Goal: Task Accomplishment & Management: Manage account settings

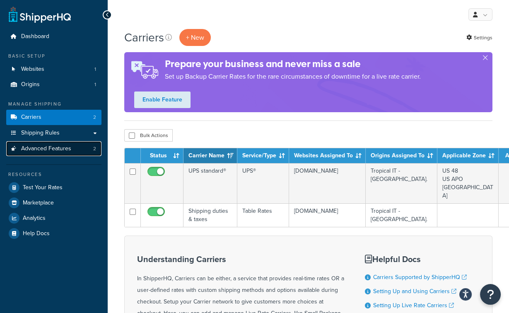
click at [46, 155] on link "Advanced Features 2" at bounding box center [53, 148] width 95 height 15
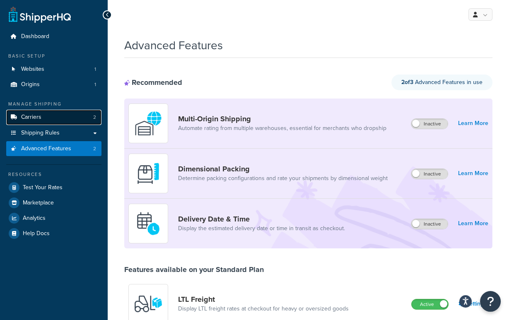
click at [60, 116] on link "Carriers 2" at bounding box center [53, 117] width 95 height 15
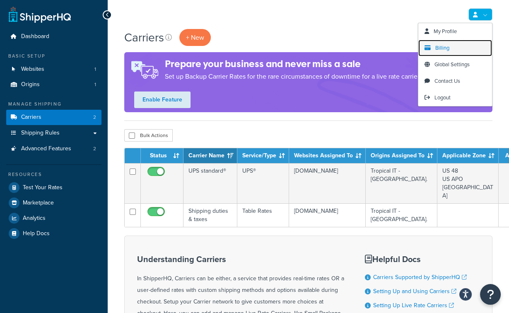
click at [442, 49] on span "Billing" at bounding box center [442, 48] width 14 height 8
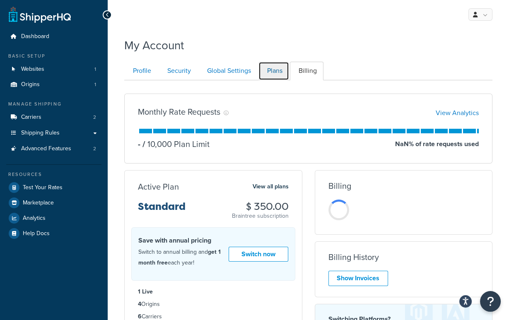
click at [270, 75] on link "Plans" at bounding box center [273, 71] width 31 height 19
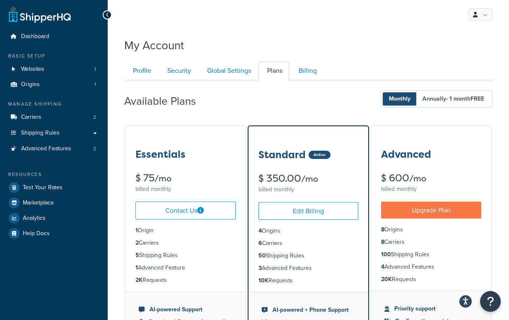
scroll to position [80, 0]
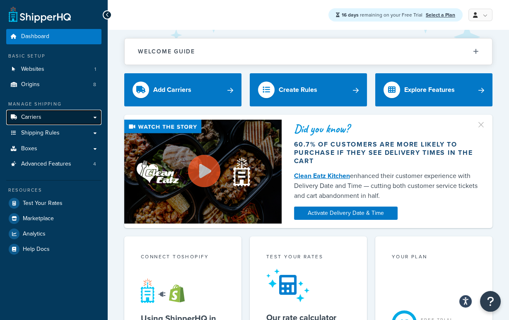
click at [58, 119] on link "Carriers" at bounding box center [53, 117] width 95 height 15
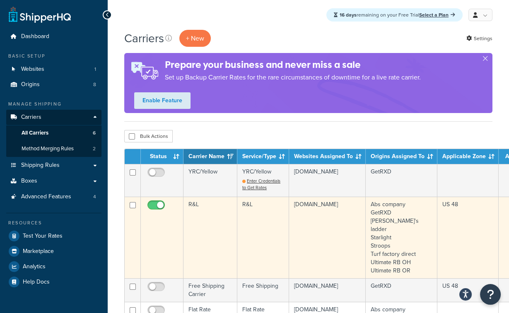
click at [224, 222] on td "R&L" at bounding box center [210, 238] width 54 height 82
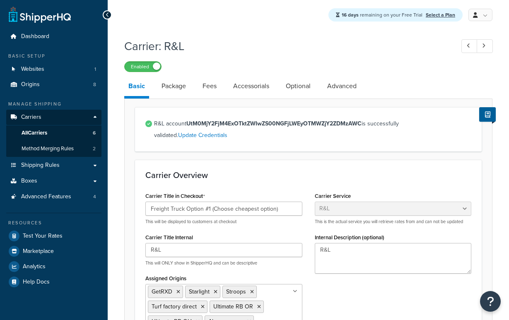
select select "rlFreight"
click at [346, 84] on link "Advanced" at bounding box center [342, 86] width 38 height 20
select select "false"
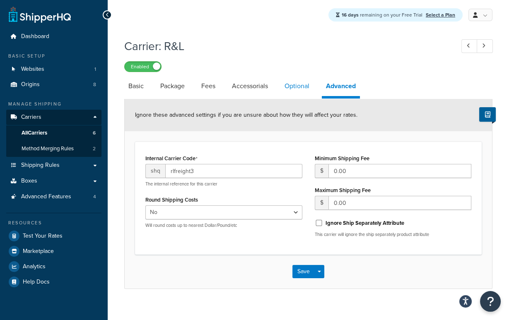
click at [300, 89] on link "Optional" at bounding box center [296, 86] width 33 height 20
select select "70"
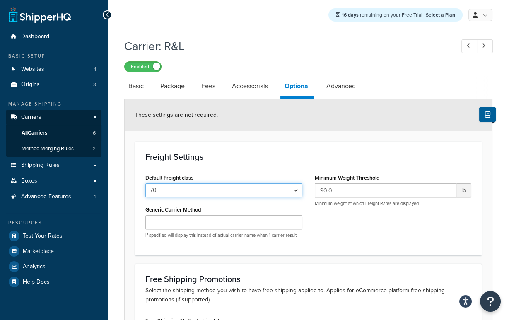
click at [188, 188] on select "50 55 60 65 70 77.5 85 92.5 100 110 125 150 175 200 250 300 400 500" at bounding box center [223, 190] width 157 height 14
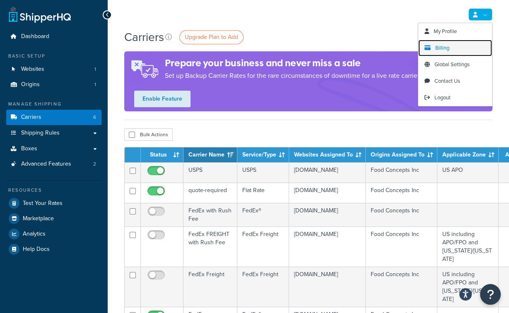
click at [443, 48] on span "Billing" at bounding box center [442, 48] width 14 height 8
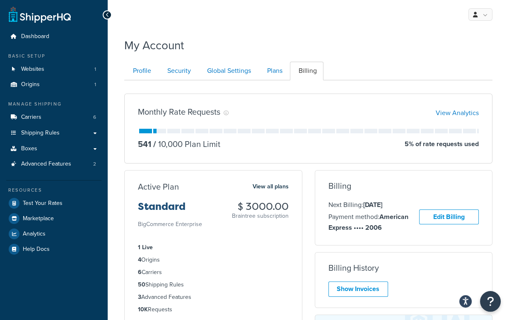
scroll to position [34, 0]
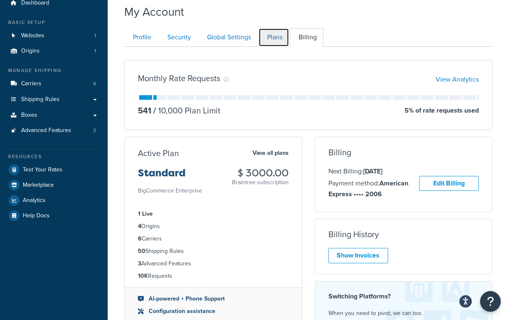
click at [273, 35] on link "Plans" at bounding box center [273, 37] width 31 height 19
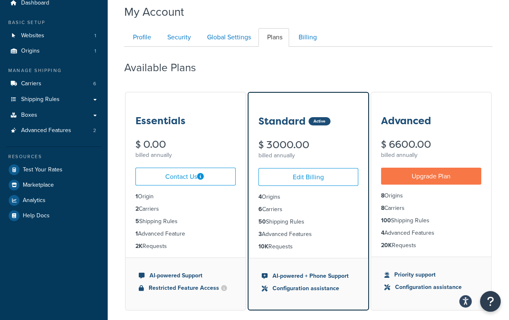
scroll to position [80, 0]
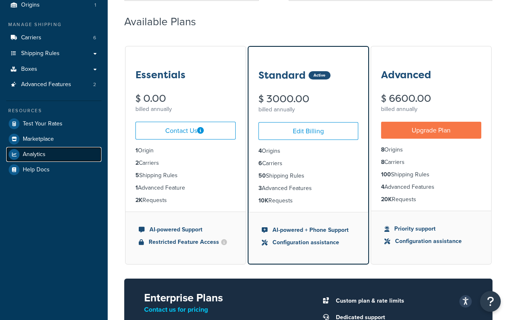
click at [35, 155] on span "Analytics" at bounding box center [34, 154] width 23 height 7
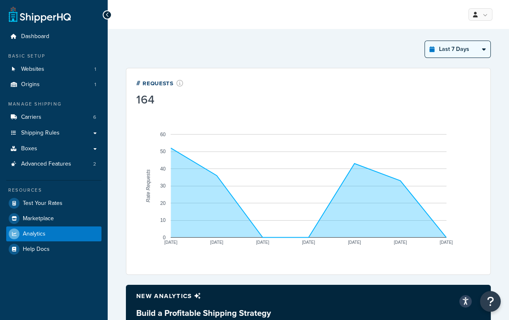
click at [454, 51] on select "Last 24 Hours Last 7 Days Last 30 Days Last 3 Months Last 6 Months Last 12 Mont…" at bounding box center [457, 49] width 65 height 17
select select "last_year"
click at [425, 41] on select "Last 24 Hours Last 7 Days Last 30 Days Last 3 Months Last 6 Months Last 12 Mont…" at bounding box center [457, 49] width 65 height 17
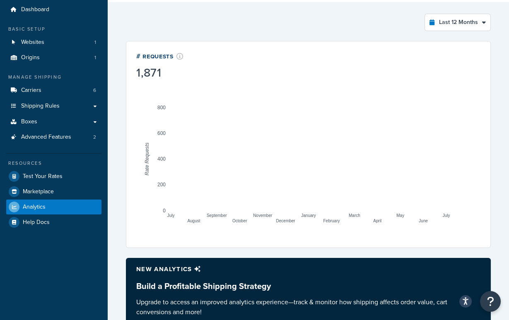
scroll to position [27, 0]
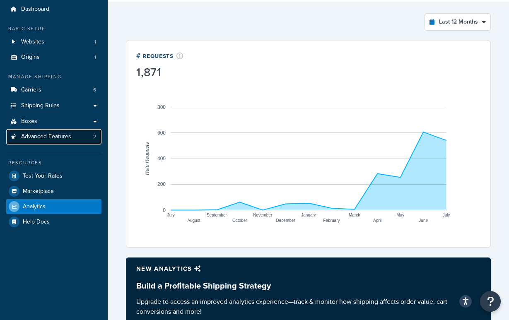
click at [60, 137] on span "Advanced Features" at bounding box center [46, 136] width 50 height 7
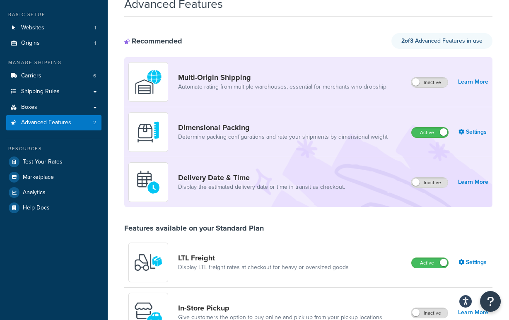
scroll to position [63, 0]
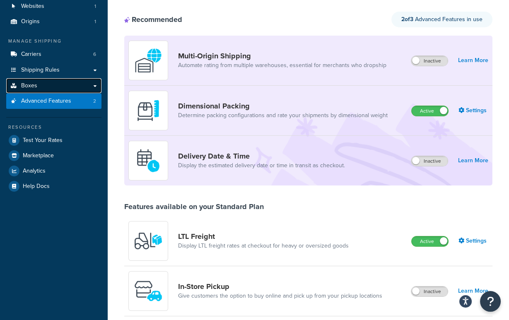
click at [39, 88] on link "Boxes" at bounding box center [53, 85] width 95 height 15
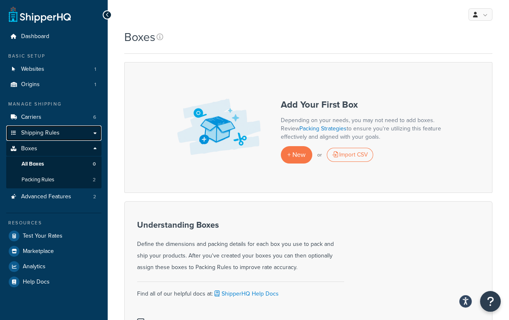
click at [35, 135] on span "Shipping Rules" at bounding box center [40, 133] width 39 height 7
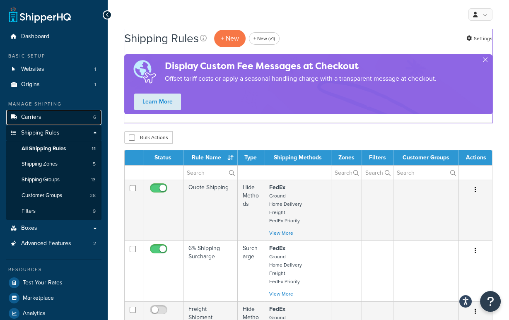
click at [62, 118] on link "Carriers 6" at bounding box center [53, 117] width 95 height 15
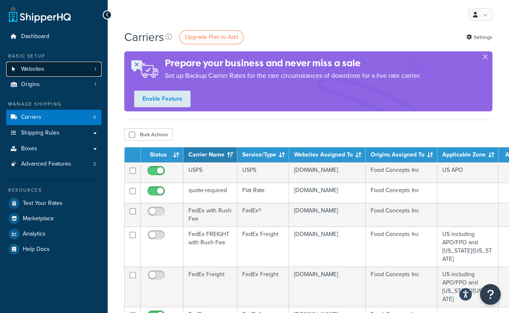
click at [39, 70] on span "Websites" at bounding box center [32, 69] width 23 height 7
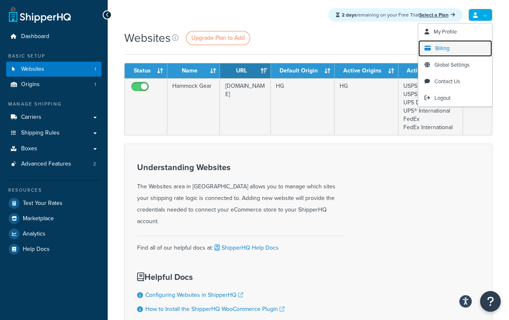
click at [460, 45] on link "Billing" at bounding box center [455, 48] width 74 height 17
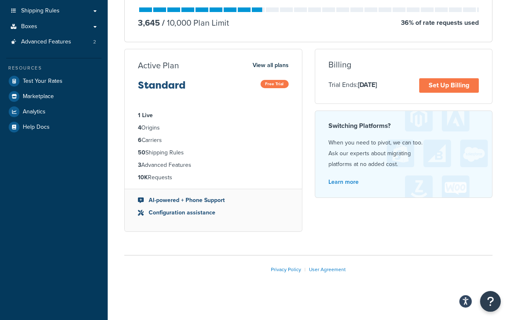
scroll to position [123, 0]
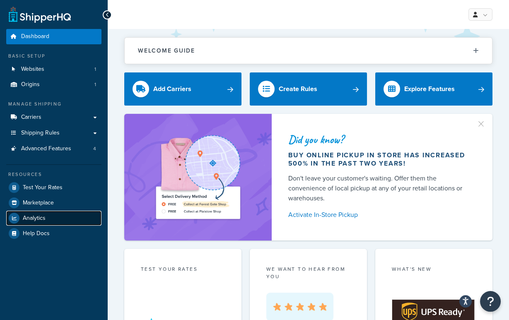
click at [29, 218] on span "Analytics" at bounding box center [34, 218] width 23 height 7
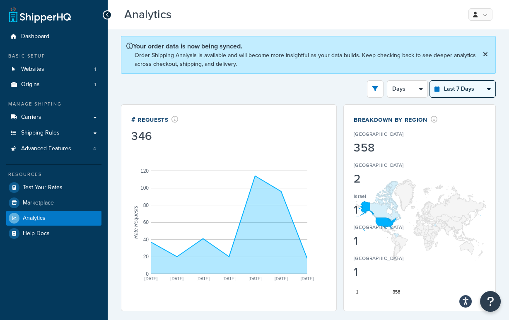
click at [464, 90] on select "Last 24 Hours Last 7 Days Last 30 Days Last 3 Months Last 6 Months Last 12 Mont…" at bounding box center [462, 89] width 65 height 17
select select "last_3_months"
click at [430, 81] on select "Last 24 Hours Last 7 Days Last 30 Days Last 3 Months Last 6 Months Last 12 Mont…" at bounding box center [462, 89] width 65 height 17
select select "1w"
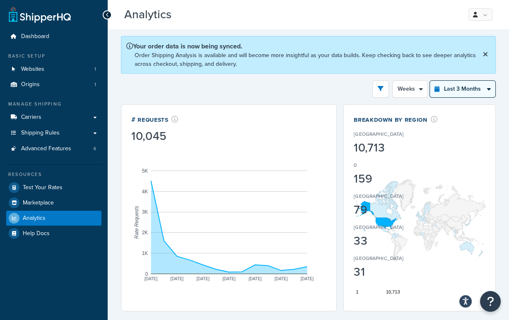
click at [467, 84] on select "Last 24 Hours Last 7 Days Last 30 Days Last 3 Months Last 6 Months Last 12 Mont…" at bounding box center [462, 89] width 65 height 17
click at [430, 81] on select "Last 24 Hours Last 7 Days Last 30 Days Last 3 Months Last 6 Months Last 12 Mont…" at bounding box center [462, 89] width 65 height 17
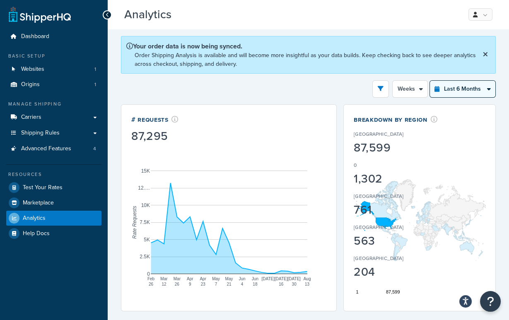
click at [451, 85] on select "Last 24 Hours Last 7 Days Last 30 Days Last 3 Months Last 6 Months Last 12 Mont…" at bounding box center [462, 89] width 65 height 17
select select "last_year"
click at [430, 81] on select "Last 24 Hours Last 7 Days Last 30 Days Last 3 Months Last 6 Months Last 12 Mont…" at bounding box center [462, 89] width 65 height 17
select select "1M"
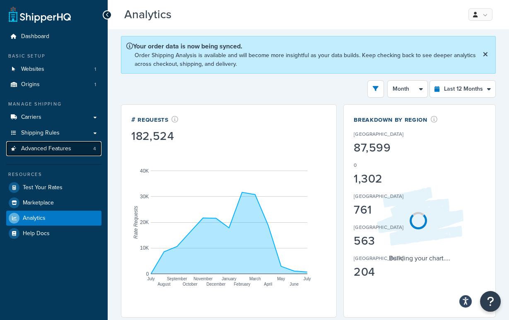
click at [63, 152] on span "Advanced Features" at bounding box center [46, 148] width 50 height 7
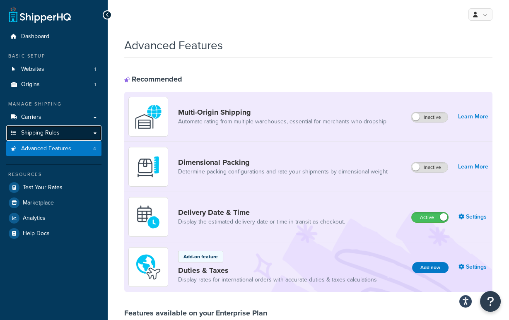
click at [57, 133] on span "Shipping Rules" at bounding box center [40, 133] width 39 height 7
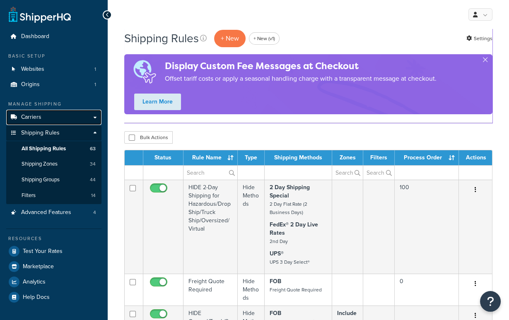
click at [55, 118] on link "Carriers" at bounding box center [53, 117] width 95 height 15
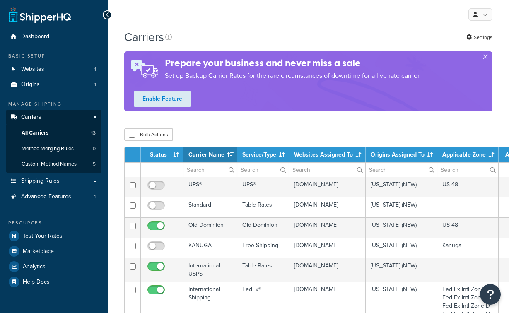
select select "15"
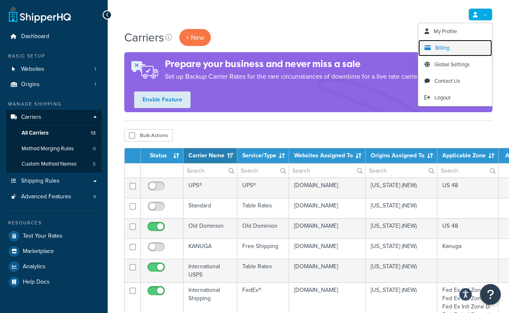
click at [447, 45] on span "Billing" at bounding box center [442, 48] width 14 height 8
